Goal: Use online tool/utility: Utilize a website feature to perform a specific function

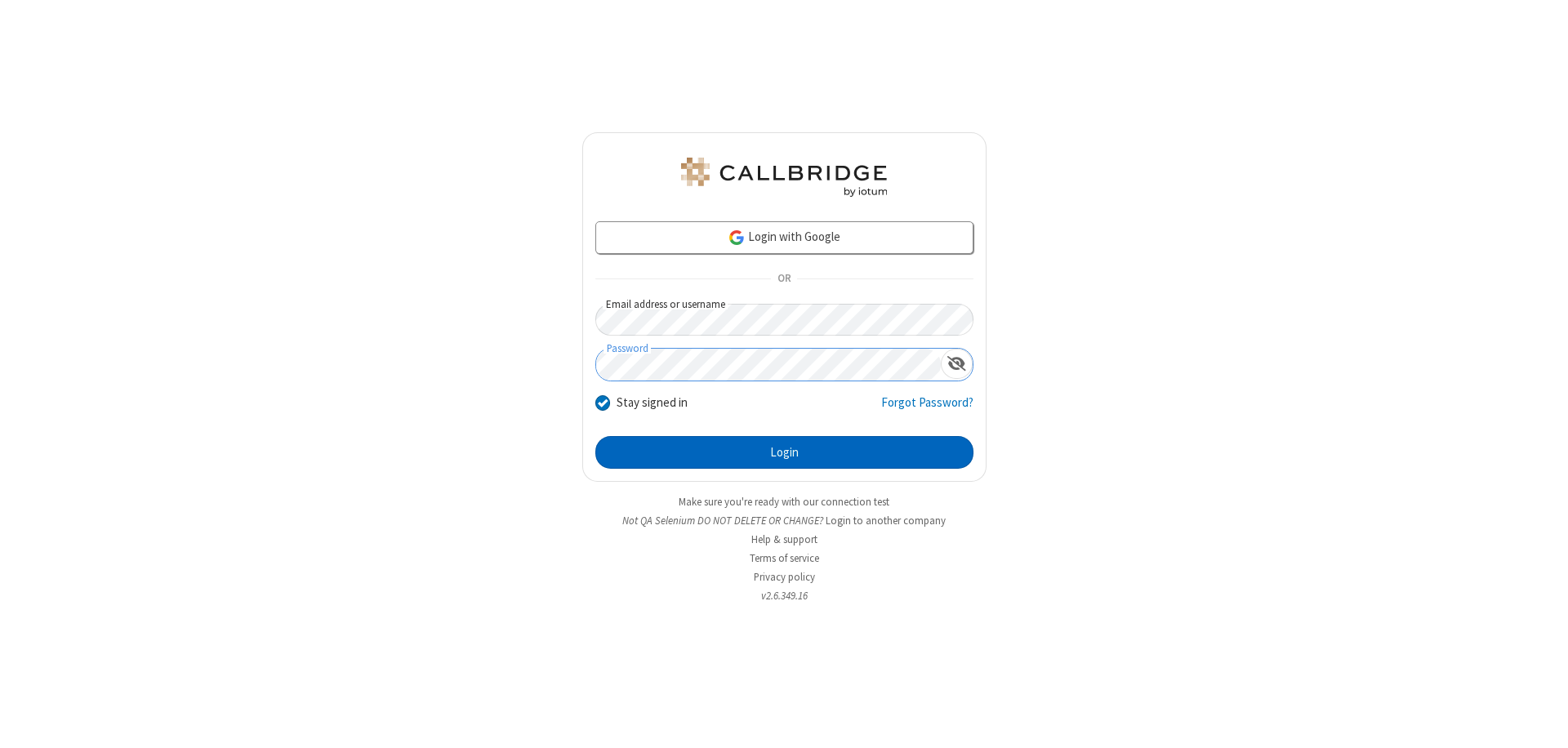
click at [784, 452] on button "Login" at bounding box center [784, 452] width 378 height 32
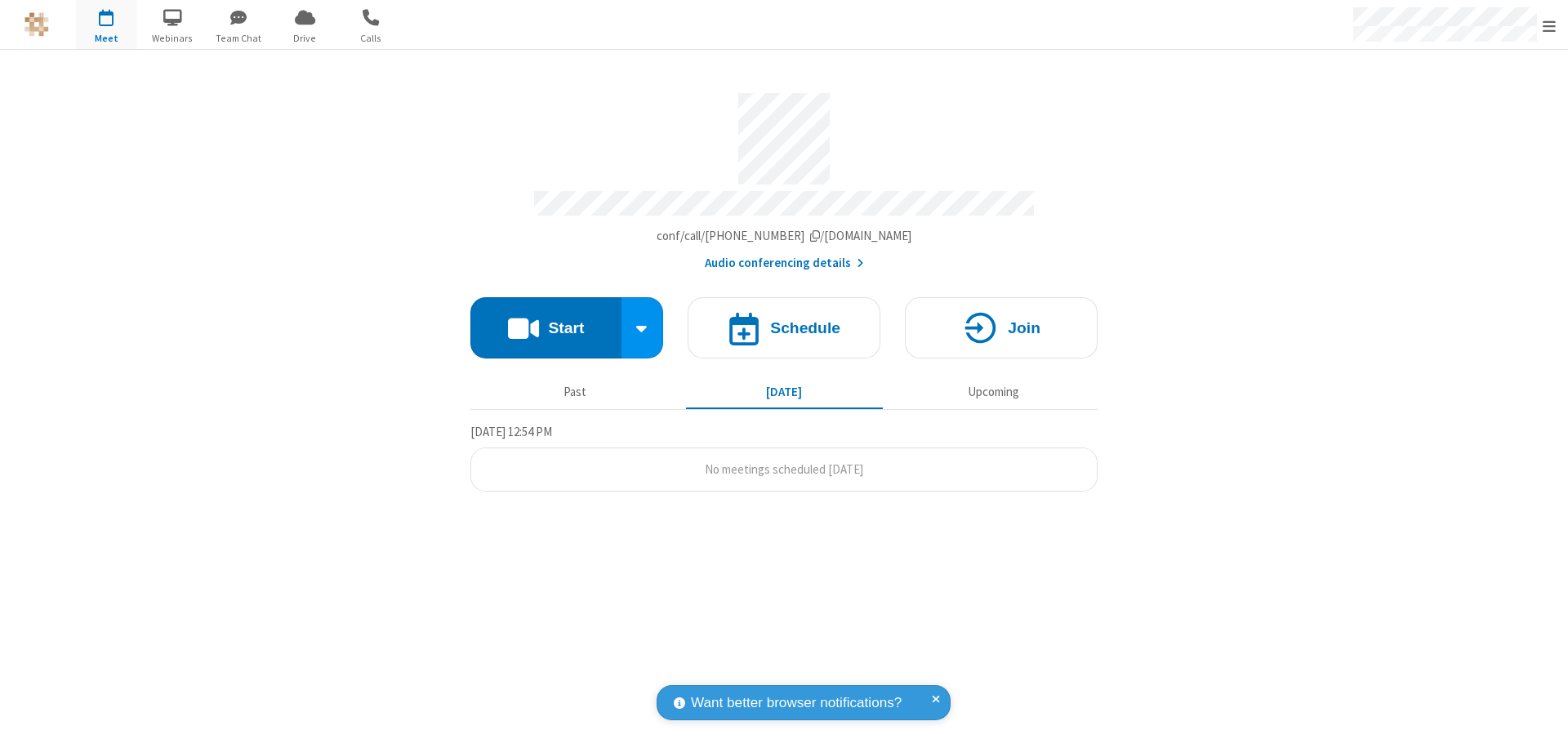
click at [545, 320] on button "Start" at bounding box center [545, 328] width 151 height 62
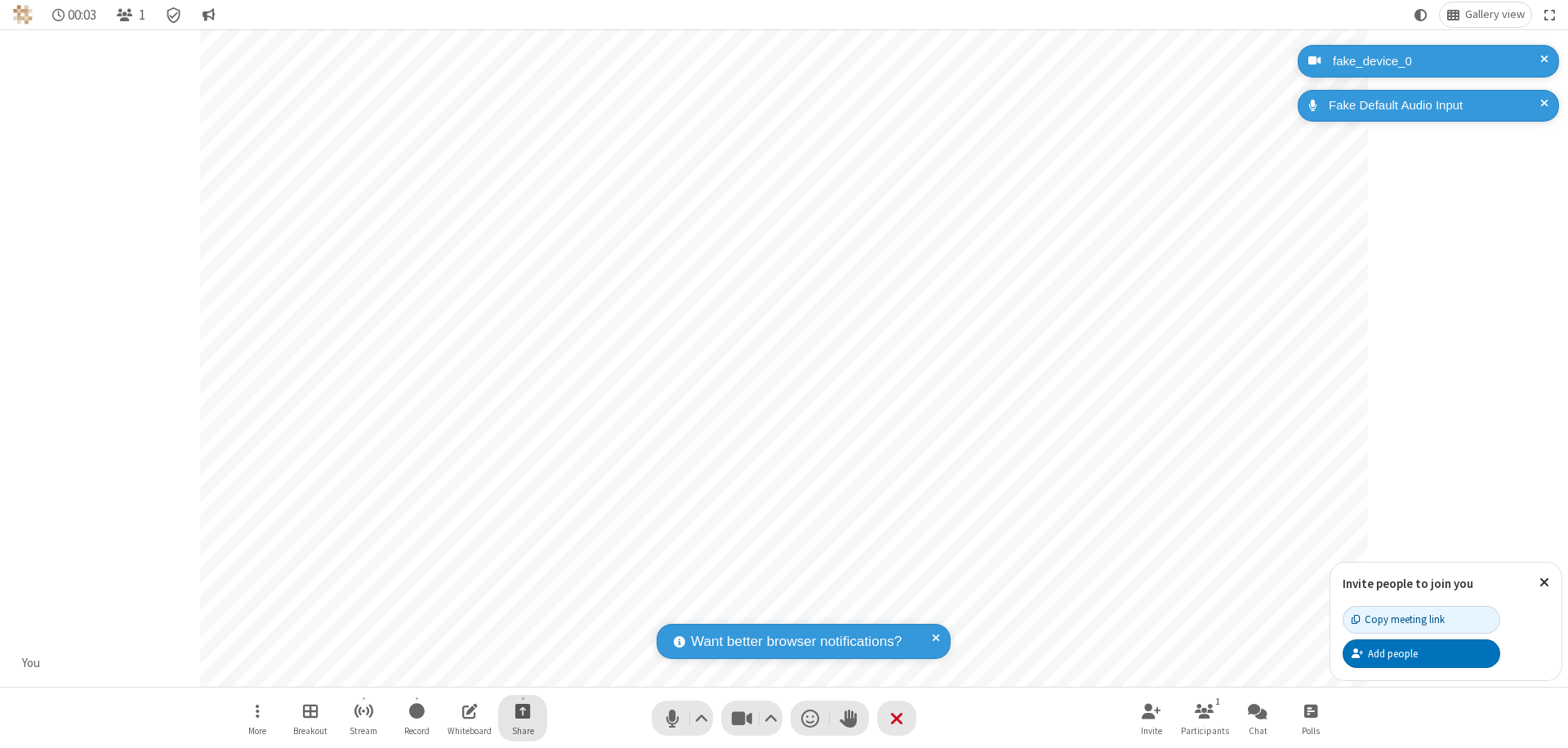
click at [522, 710] on span "Start sharing" at bounding box center [523, 711] width 15 height 21
click at [522, 611] on span "Share additional camera" at bounding box center [532, 615] width 121 height 14
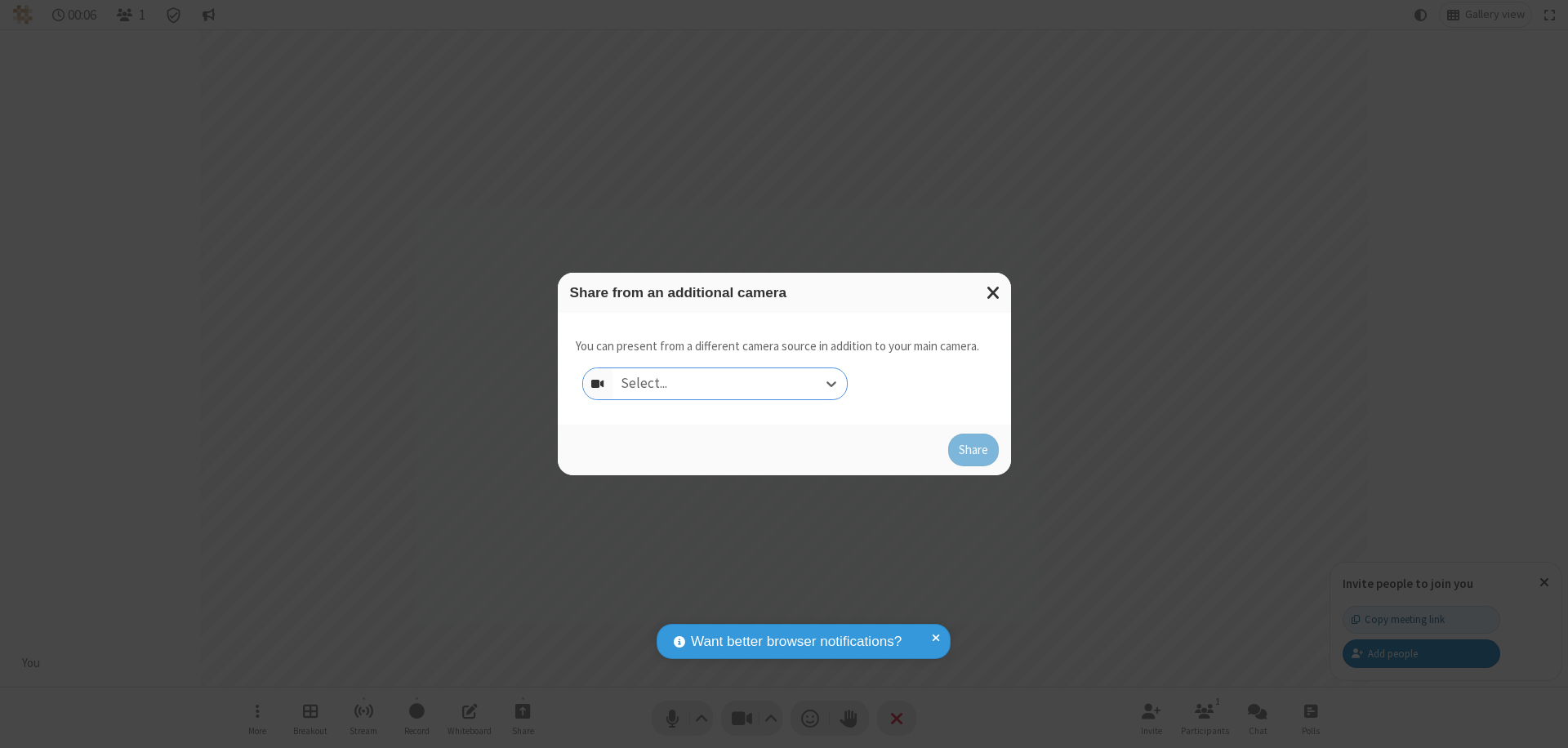
click at [729, 384] on div "Select..." at bounding box center [729, 384] width 234 height 31
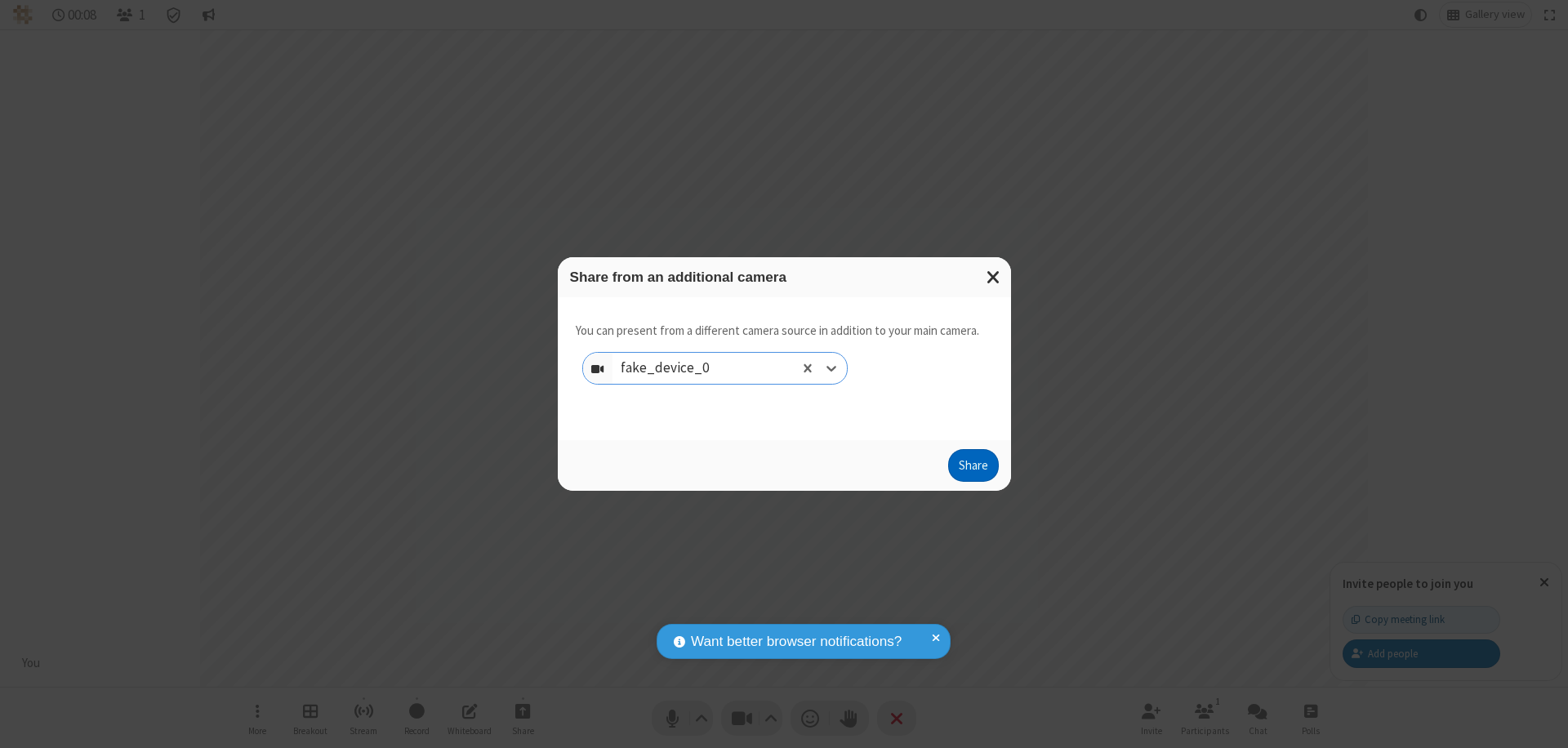
click at [973, 468] on button "Share" at bounding box center [973, 465] width 50 height 32
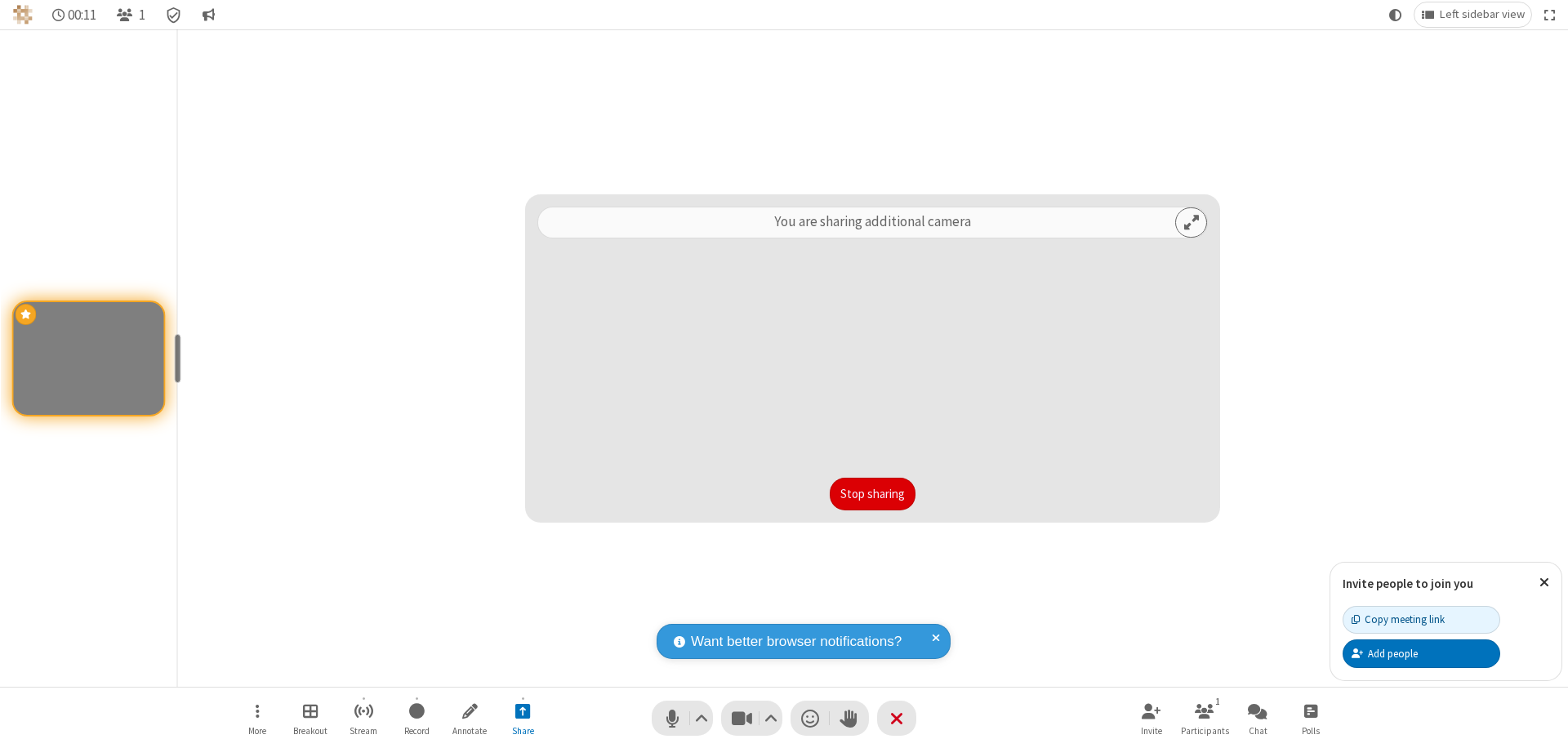
click at [872, 494] on button "Stop sharing" at bounding box center [873, 494] width 85 height 32
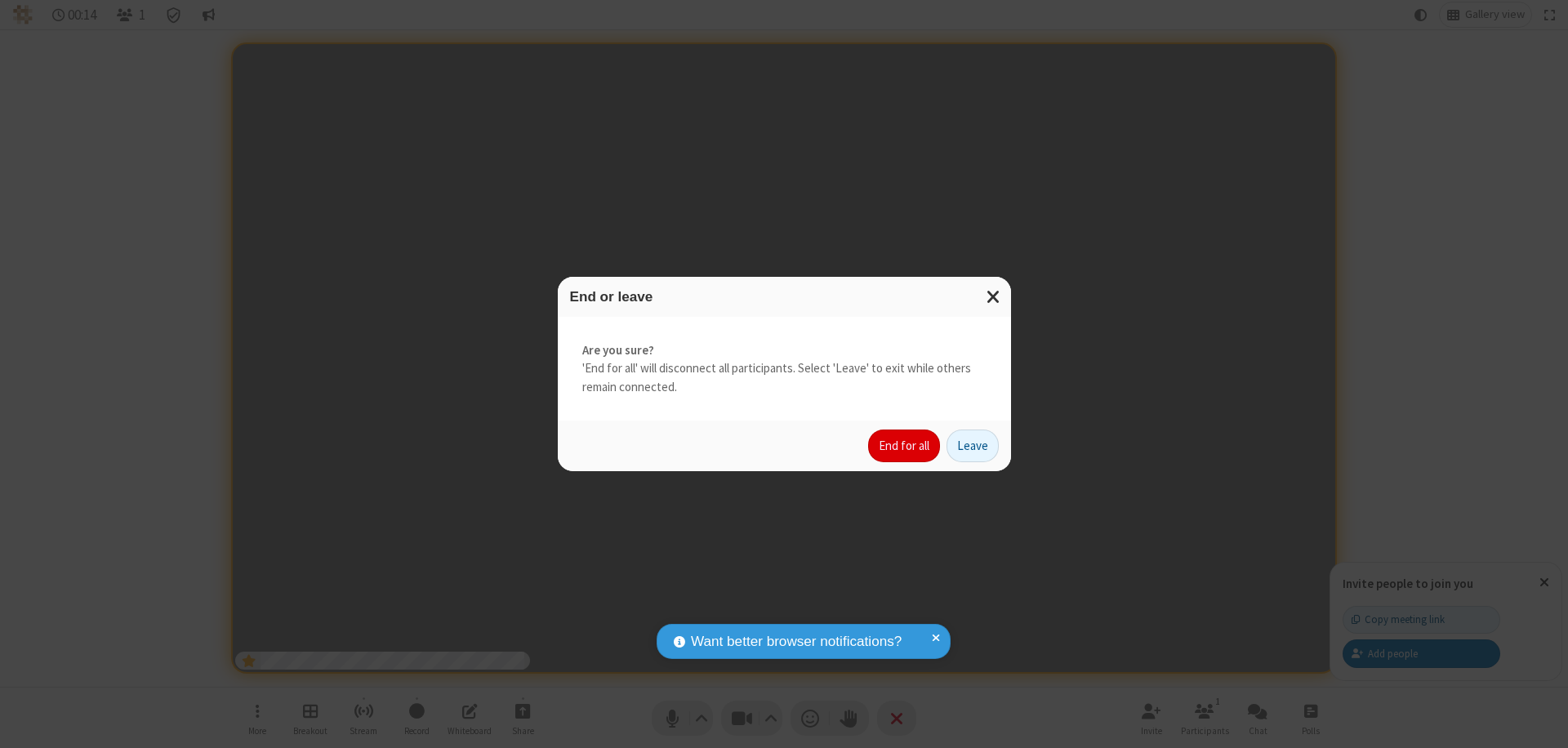
click at [905, 446] on button "End for all" at bounding box center [904, 445] width 72 height 32
